Goal: Task Accomplishment & Management: Use online tool/utility

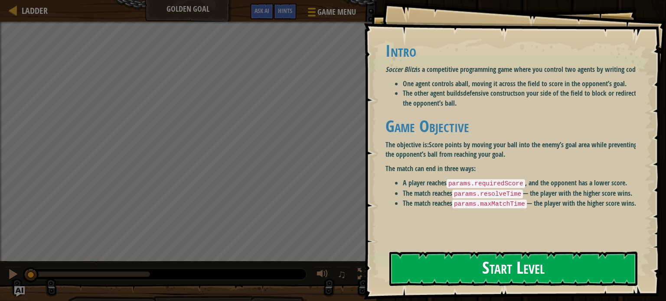
click at [460, 135] on h1 "Game Objective" at bounding box center [514, 126] width 257 height 18
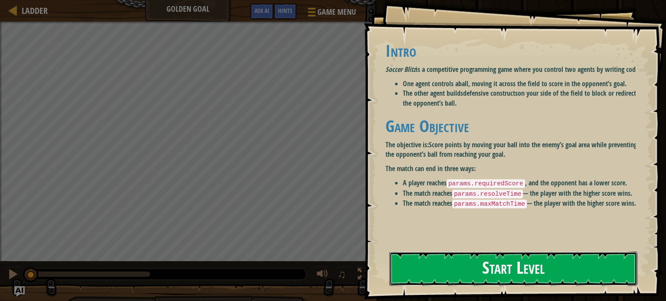
click at [441, 273] on button "Start Level" at bounding box center [513, 269] width 248 height 34
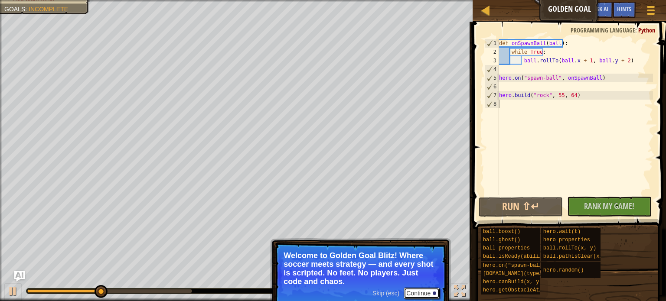
click at [428, 292] on button "Continue" at bounding box center [422, 293] width 36 height 11
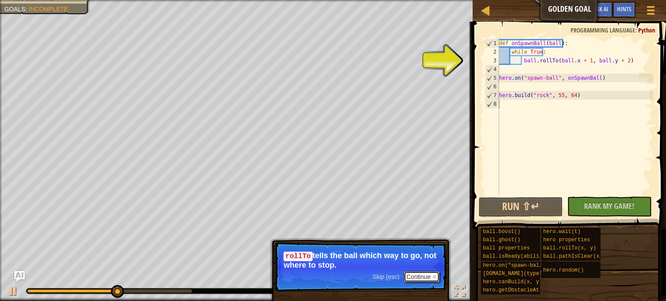
click at [411, 277] on button "Continue" at bounding box center [422, 276] width 36 height 11
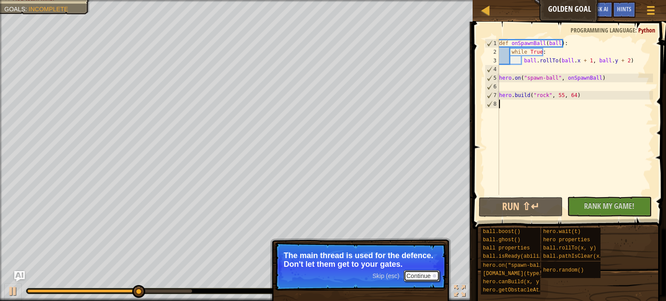
click at [414, 275] on button "Continue" at bounding box center [422, 276] width 36 height 11
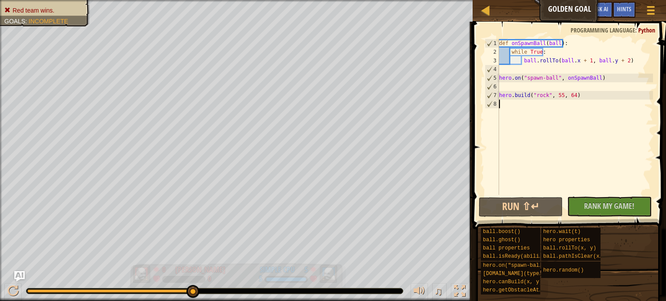
click at [256, 268] on div "5 Simple CPU 5" at bounding box center [287, 274] width 105 height 22
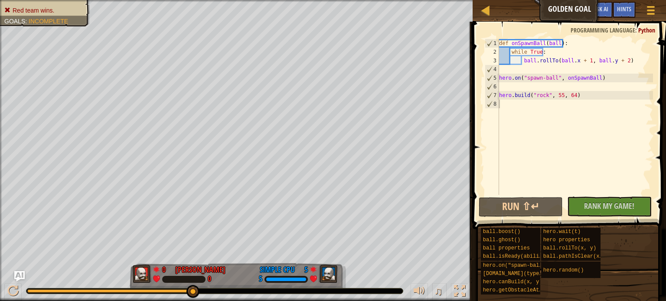
drag, startPoint x: 195, startPoint y: 291, endPoint x: 209, endPoint y: 291, distance: 14.7
click at [209, 291] on div at bounding box center [214, 291] width 376 height 5
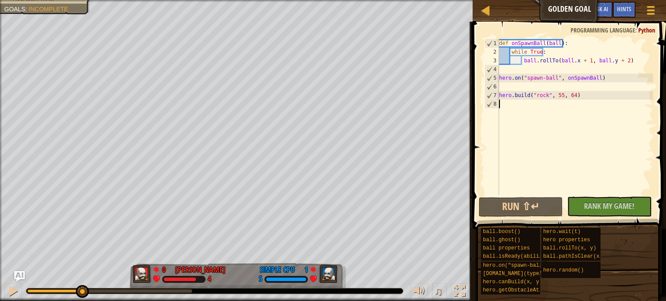
click at [82, 275] on div "Red team wins. Goals : Incomplete 0 [PERSON_NAME] B 4 1 Simple CPU 5 ♫ Okar Ski…" at bounding box center [333, 150] width 666 height 301
